Goal: Complete application form

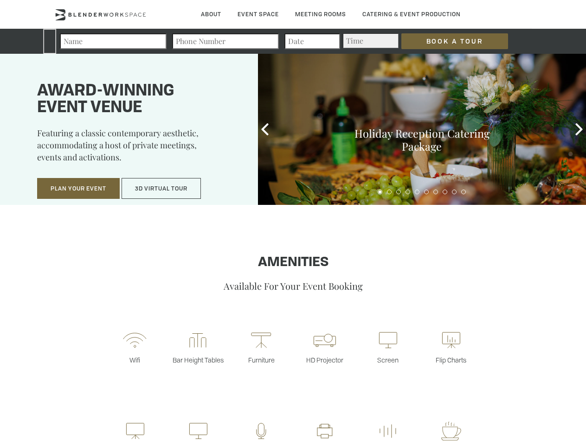
click at [447, 41] on input "Book a Tour" at bounding box center [454, 41] width 107 height 16
click at [78, 189] on button "Plan Your Event" at bounding box center [78, 188] width 83 height 21
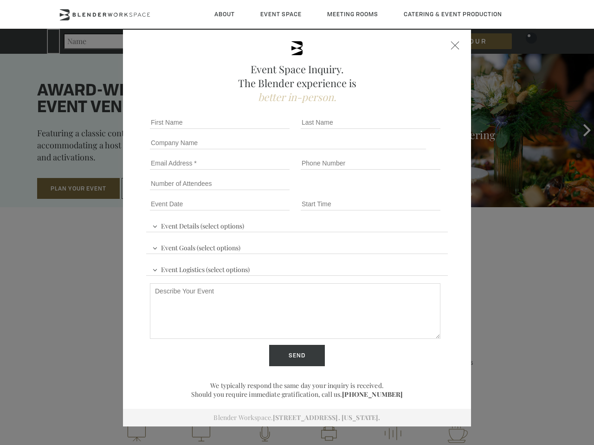
click at [265, 129] on div "First name *" at bounding box center [221, 122] width 151 height 20
click at [579, 129] on div "Event Space Inquiry. The Blender experience is better in-person. Event Details …" at bounding box center [297, 222] width 594 height 445
click at [380, 192] on fieldset "Number of Attendees Budget Range" at bounding box center [297, 184] width 302 height 20
click at [389, 192] on fieldset "Number of Attendees Budget Range" at bounding box center [297, 184] width 302 height 20
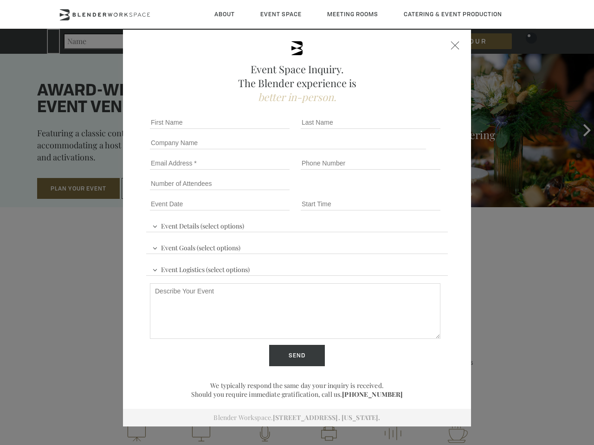
click at [399, 192] on fieldset "Number of Attendees Budget Range" at bounding box center [297, 184] width 302 height 20
click at [408, 192] on fieldset "Number of Attendees Budget Range" at bounding box center [297, 184] width 302 height 20
click at [417, 192] on fieldset "Number of Attendees Budget Range" at bounding box center [297, 184] width 302 height 20
